Goal: Transaction & Acquisition: Purchase product/service

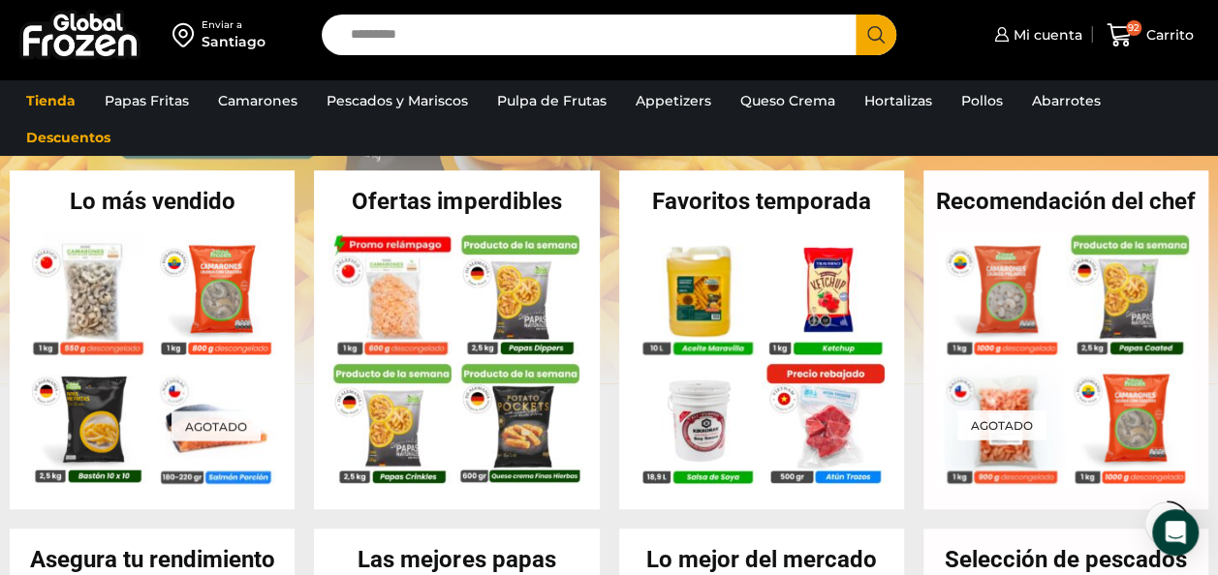
scroll to position [413, 0]
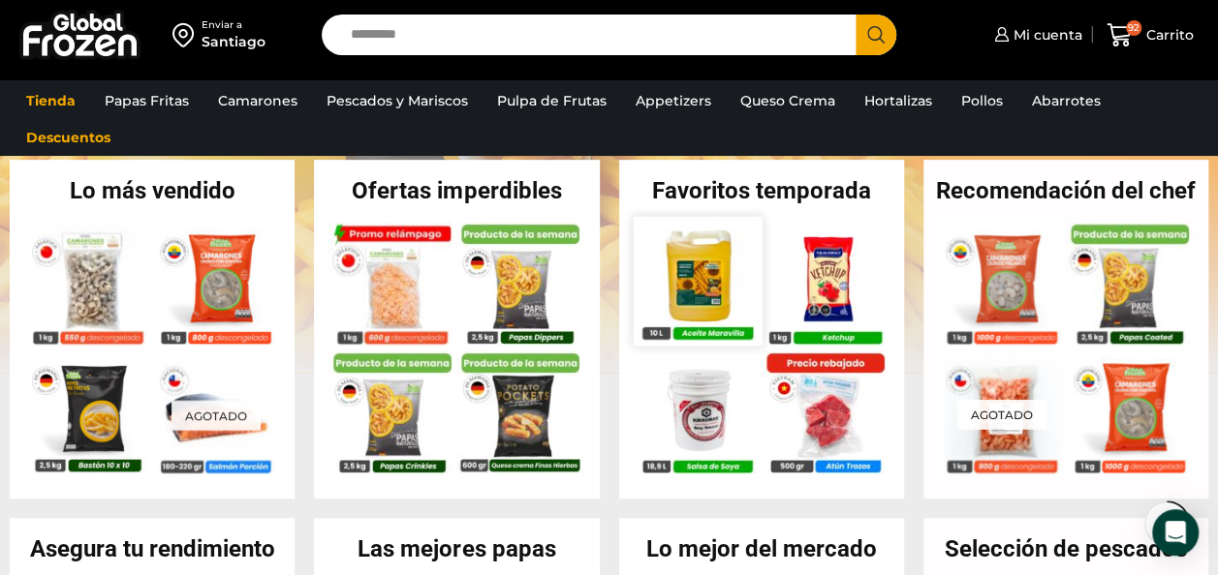
click at [690, 284] on img at bounding box center [697, 280] width 129 height 129
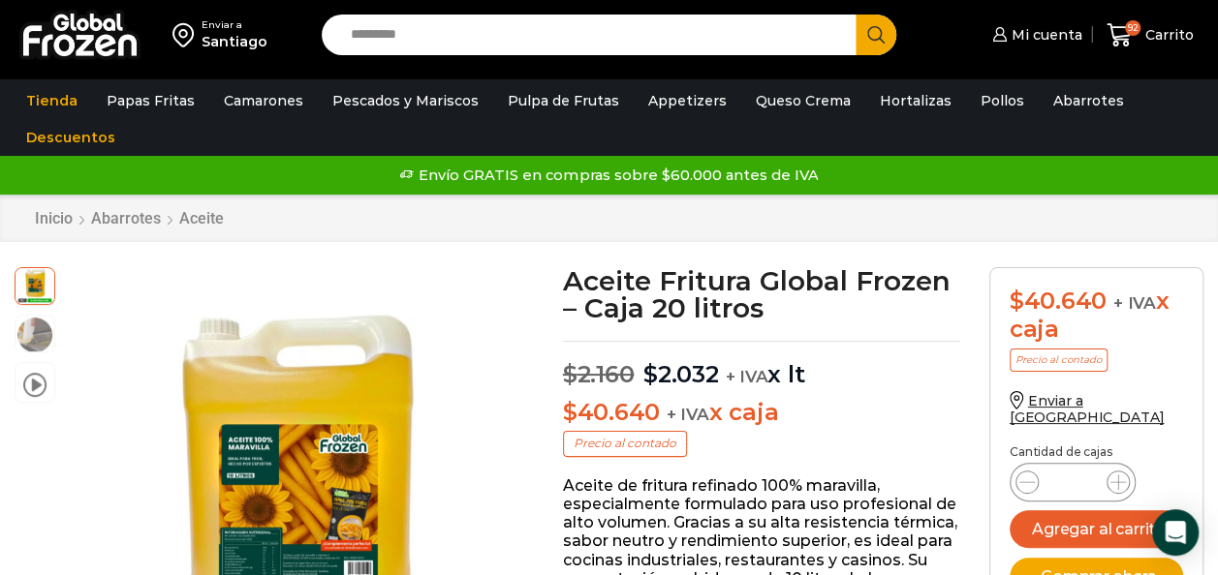
click at [434, 40] on input "Search input" at bounding box center [594, 35] width 506 height 41
type input "**********"
click at [855, 15] on button "Search" at bounding box center [875, 35] width 41 height 41
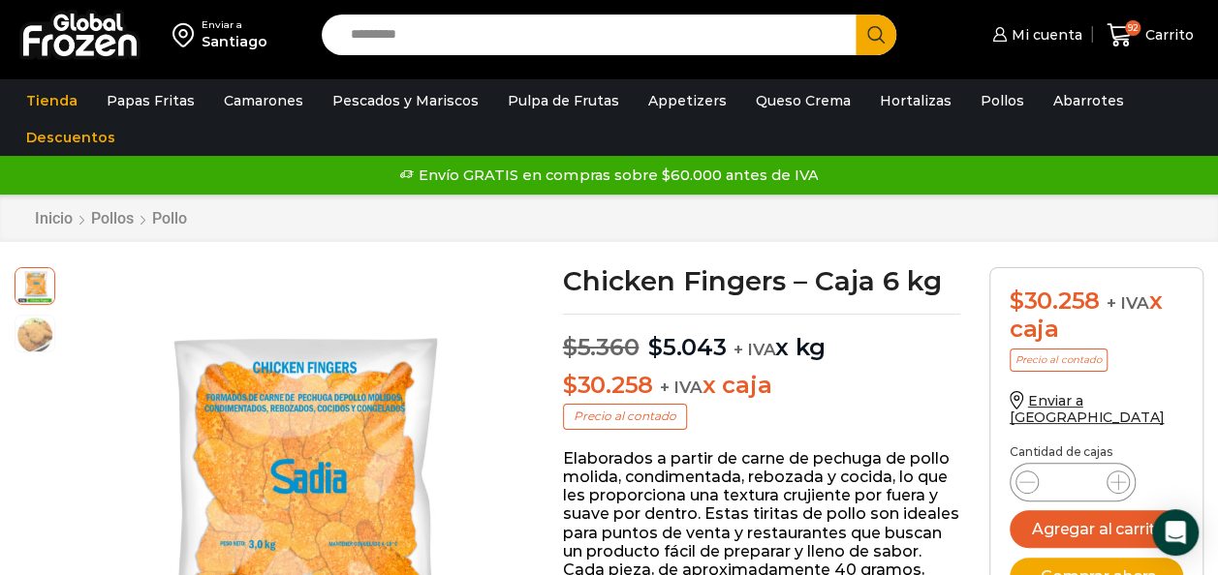
drag, startPoint x: 649, startPoint y: 348, endPoint x: 841, endPoint y: 353, distance: 191.9
click at [841, 353] on p "$ 5.360 Original price was: $5.360. $ 5.043 Current price is: $5.043. + IVA x kg" at bounding box center [761, 338] width 397 height 48
copy p "$ 5.043 Current price is: $5.043. + IVA x kg"
